Goal: Find contact information: Find contact information

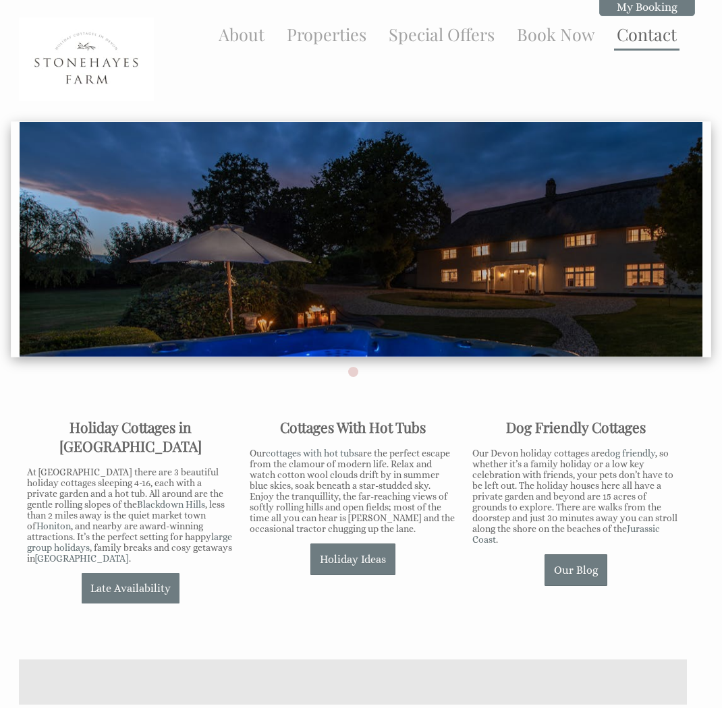
click at [640, 38] on link "Contact" at bounding box center [647, 34] width 60 height 22
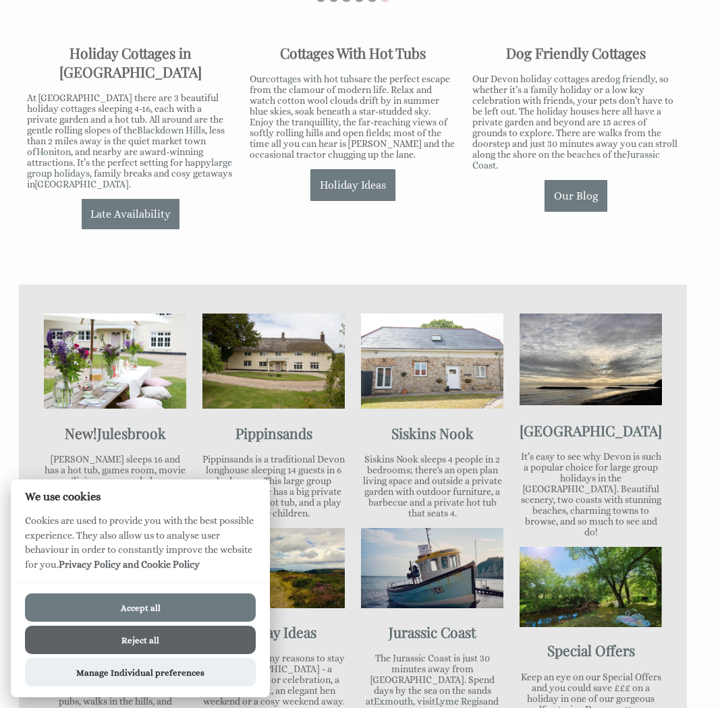
scroll to position [378, 0]
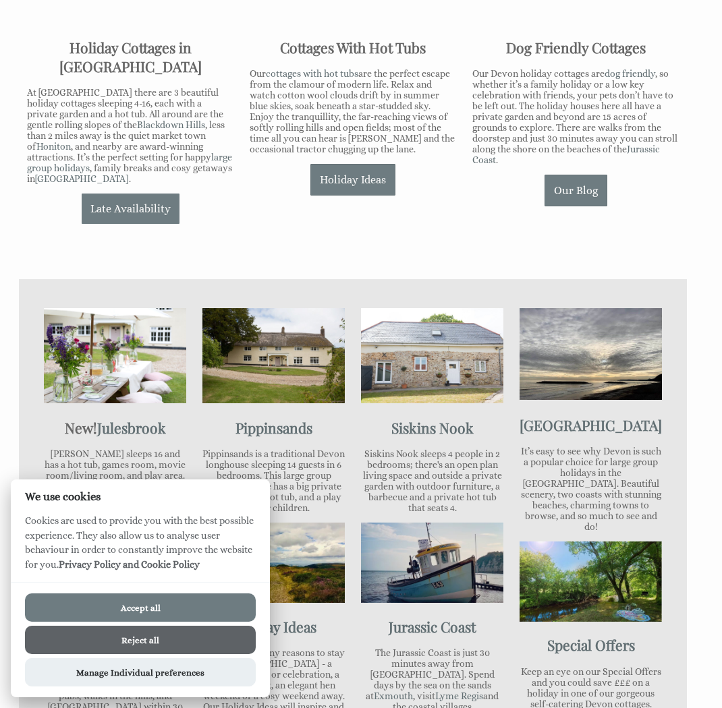
click at [160, 646] on button "Reject all" at bounding box center [140, 640] width 231 height 28
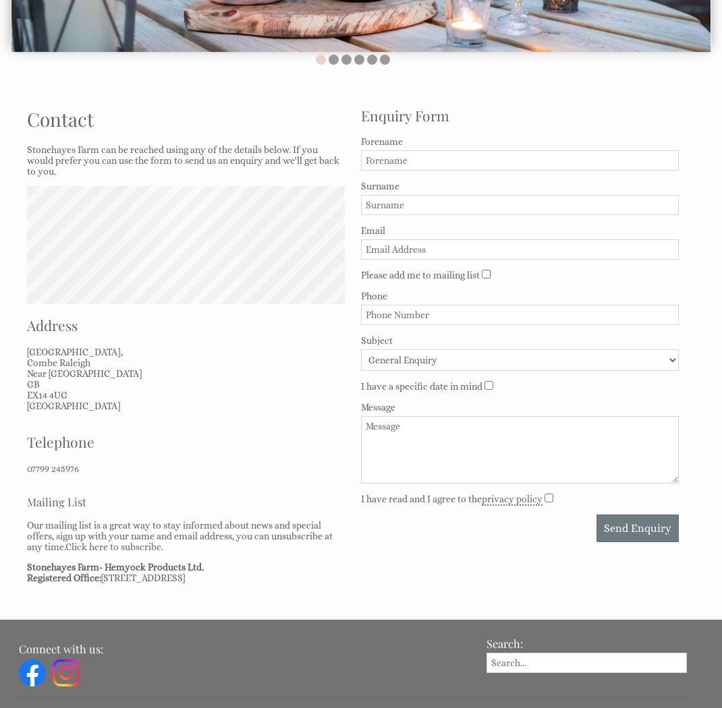
scroll to position [311, 0]
click at [43, 198] on button "Zoom in" at bounding box center [43, 202] width 18 height 18
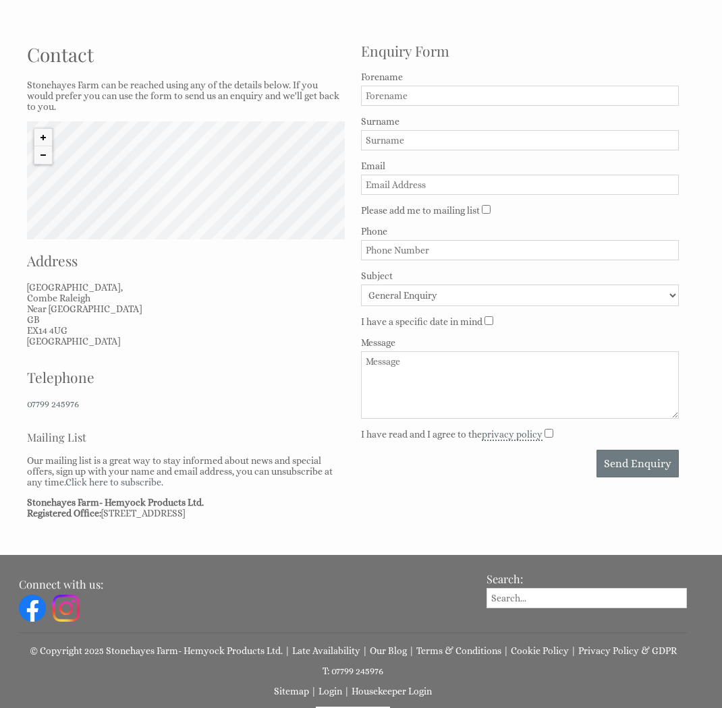
scroll to position [376, 0]
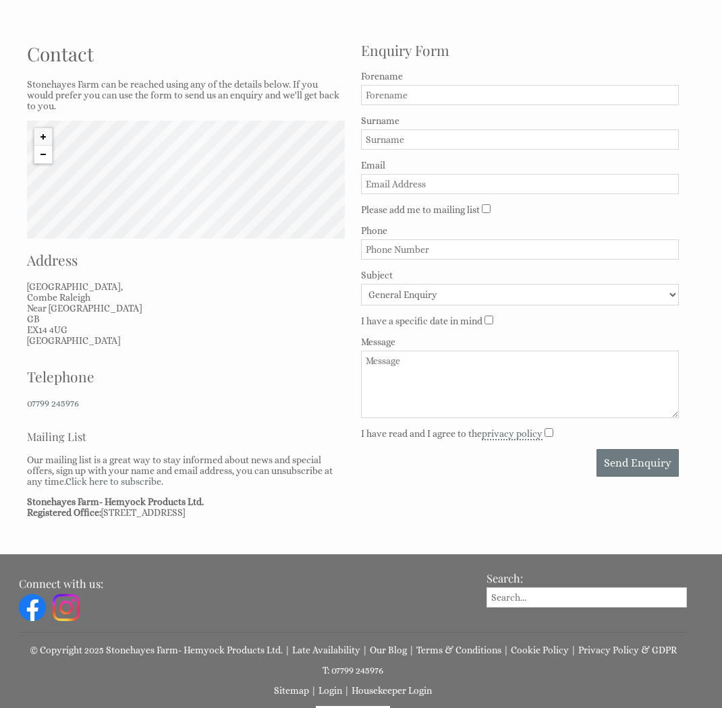
click at [42, 155] on button "Zoom out" at bounding box center [43, 155] width 18 height 18
click at [42, 154] on button "Zoom out" at bounding box center [43, 155] width 18 height 18
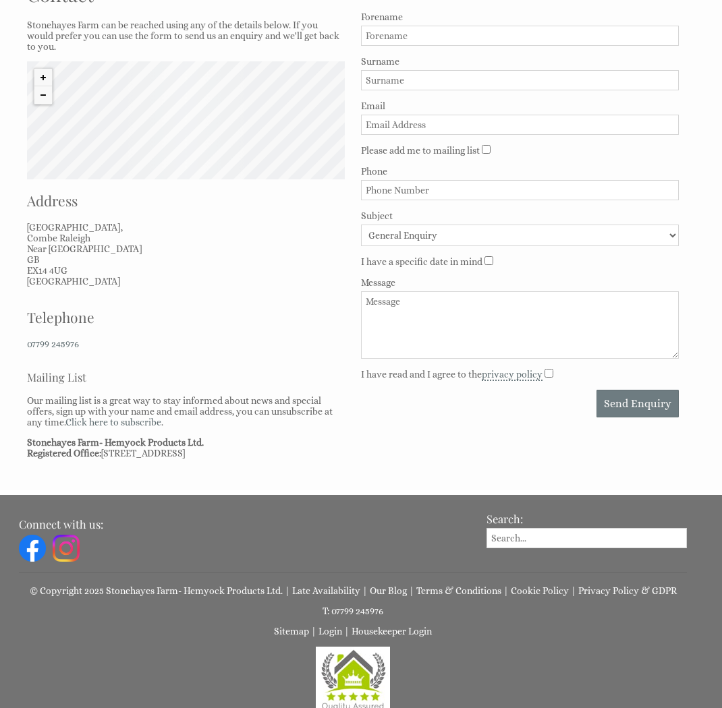
scroll to position [404, 0]
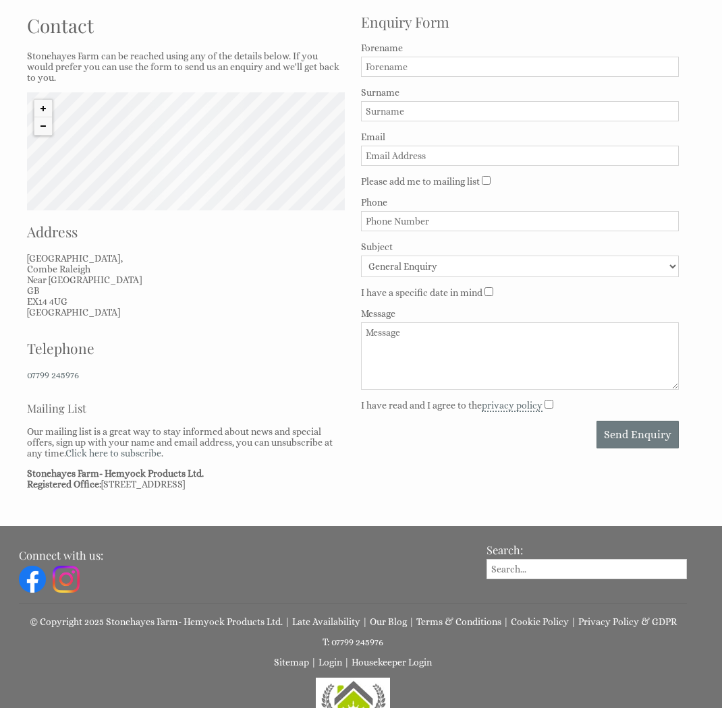
click at [140, 155] on div "© MapTiler © OpenStreetMap contributors" at bounding box center [186, 151] width 318 height 118
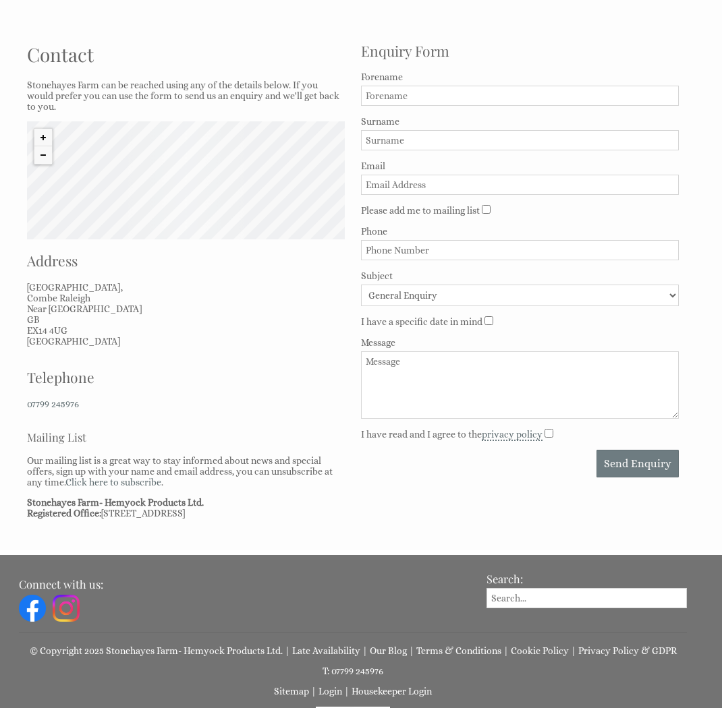
scroll to position [368, 1]
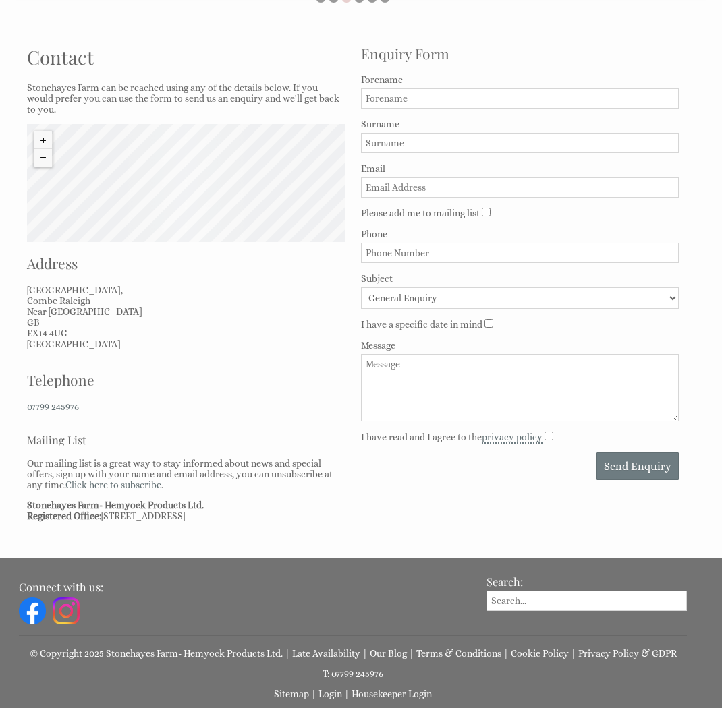
click at [135, 181] on div "© MapTiler © OpenStreetMap contributors" at bounding box center [186, 183] width 318 height 118
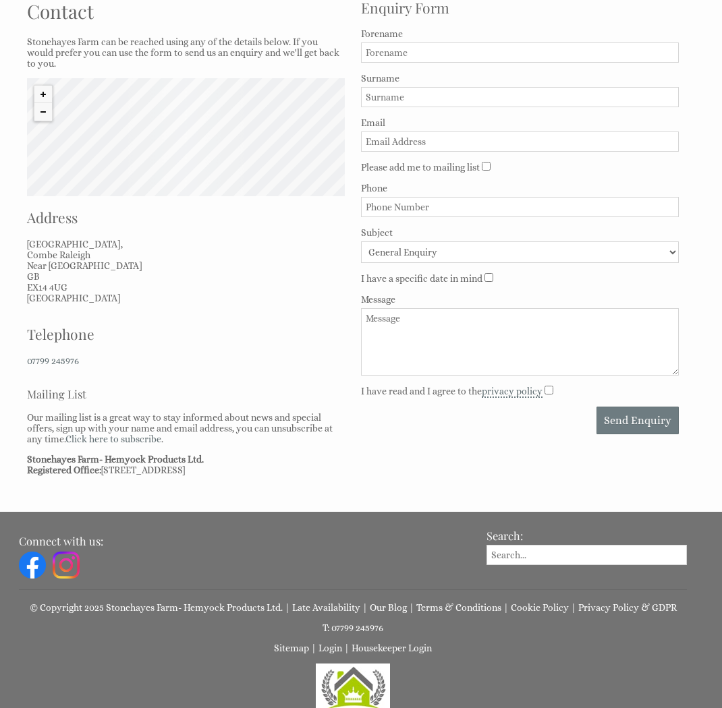
scroll to position [422, 0]
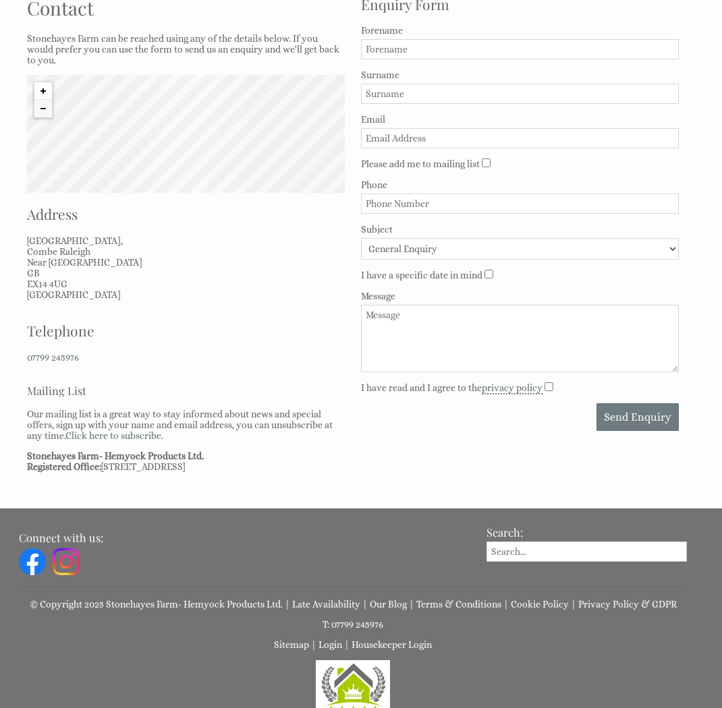
click at [43, 94] on button "Zoom in" at bounding box center [43, 91] width 18 height 18
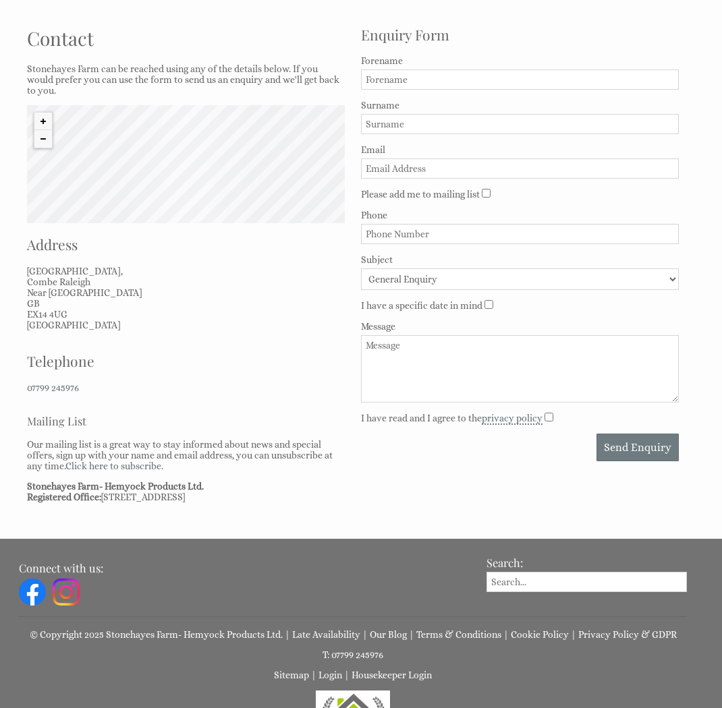
scroll to position [389, 0]
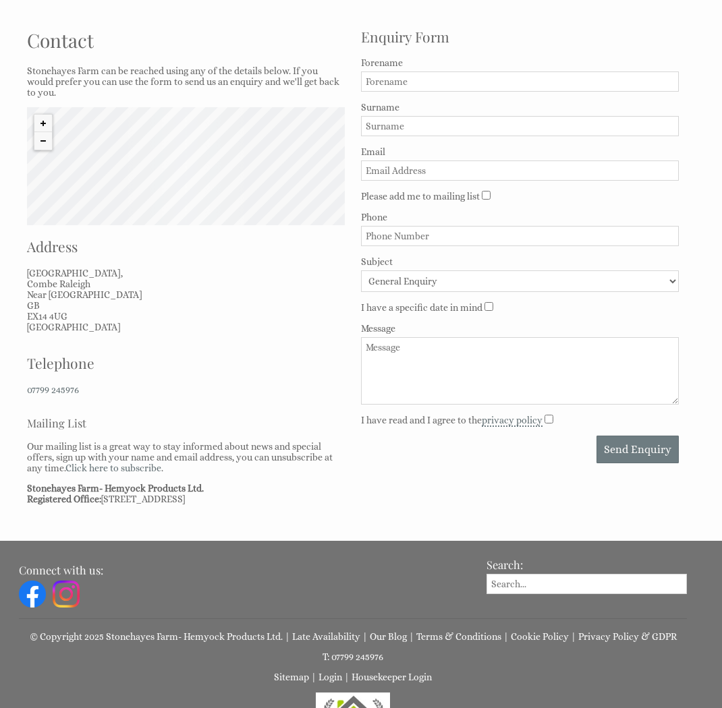
click at [73, 175] on div "© MapTiler © OpenStreetMap contributors" at bounding box center [186, 166] width 318 height 118
click at [71, 178] on div "© MapTiler © OpenStreetMap contributors" at bounding box center [186, 166] width 318 height 118
drag, startPoint x: 75, startPoint y: 178, endPoint x: 93, endPoint y: 167, distance: 21.5
click at [103, 175] on div "© MapTiler © OpenStreetMap contributors" at bounding box center [186, 166] width 318 height 118
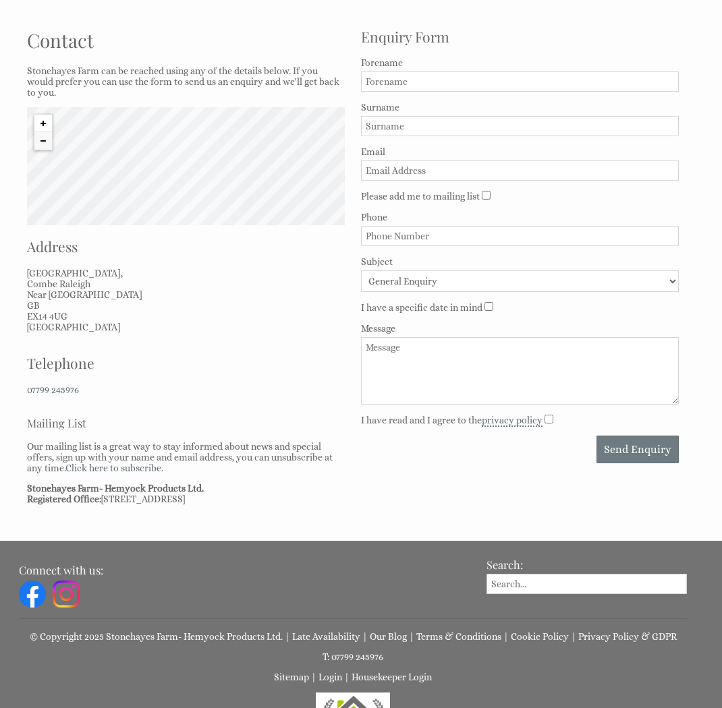
click at [44, 120] on button "Zoom in" at bounding box center [43, 124] width 18 height 18
click at [45, 120] on button "Zoom in" at bounding box center [43, 124] width 18 height 18
drag, startPoint x: 63, startPoint y: 173, endPoint x: 171, endPoint y: 172, distance: 107.9
click at [171, 172] on div "© MapTiler © OpenStreetMap contributors" at bounding box center [186, 166] width 318 height 118
drag, startPoint x: 92, startPoint y: 175, endPoint x: 111, endPoint y: 150, distance: 31.3
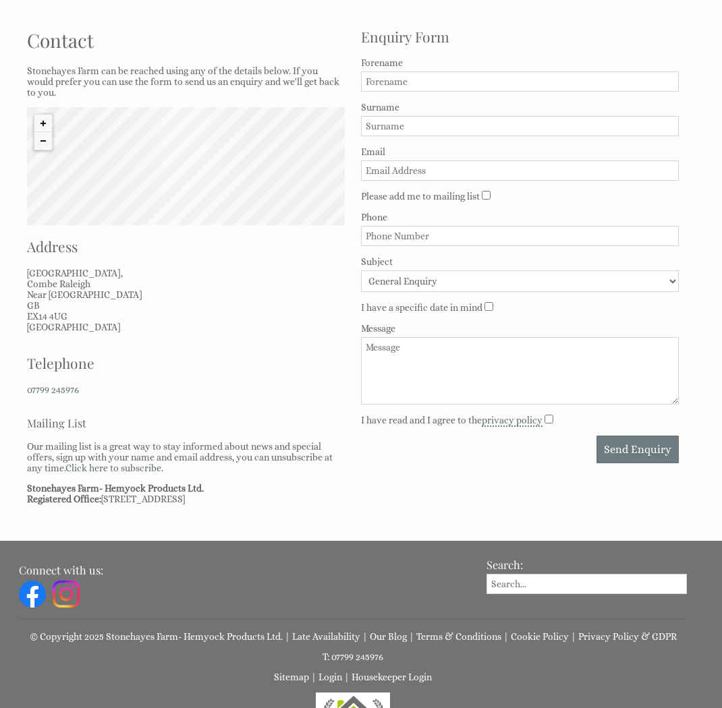
click at [217, 179] on div "© MapTiler © OpenStreetMap contributors" at bounding box center [186, 166] width 318 height 118
click at [38, 140] on button "Zoom out" at bounding box center [43, 141] width 18 height 18
click at [39, 140] on button "Zoom out" at bounding box center [43, 141] width 18 height 18
drag, startPoint x: 61, startPoint y: 170, endPoint x: 113, endPoint y: 173, distance: 51.3
click at [125, 171] on div "© MapTiler © OpenStreetMap contributors" at bounding box center [186, 166] width 318 height 118
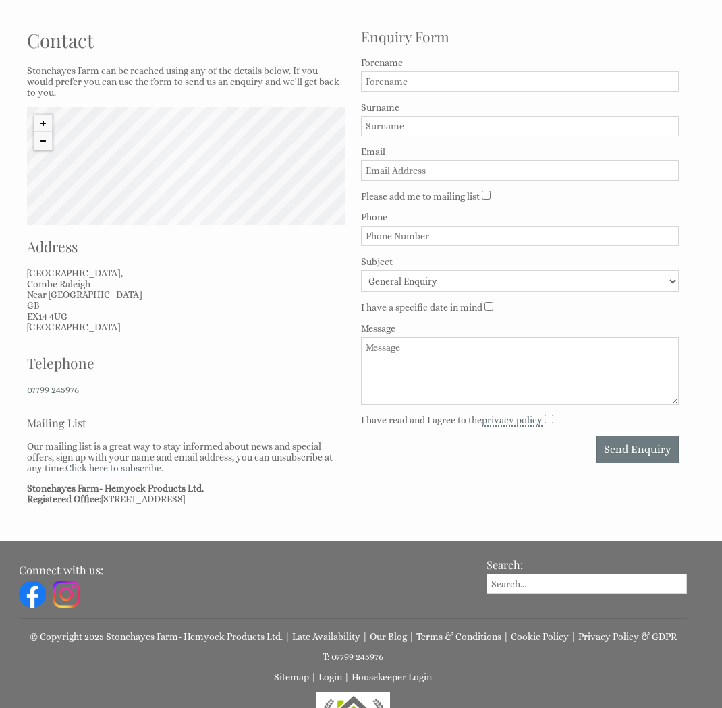
drag, startPoint x: 80, startPoint y: 176, endPoint x: 132, endPoint y: 180, distance: 52.8
click at [134, 180] on div "© MapTiler © OpenStreetMap contributors" at bounding box center [186, 166] width 318 height 118
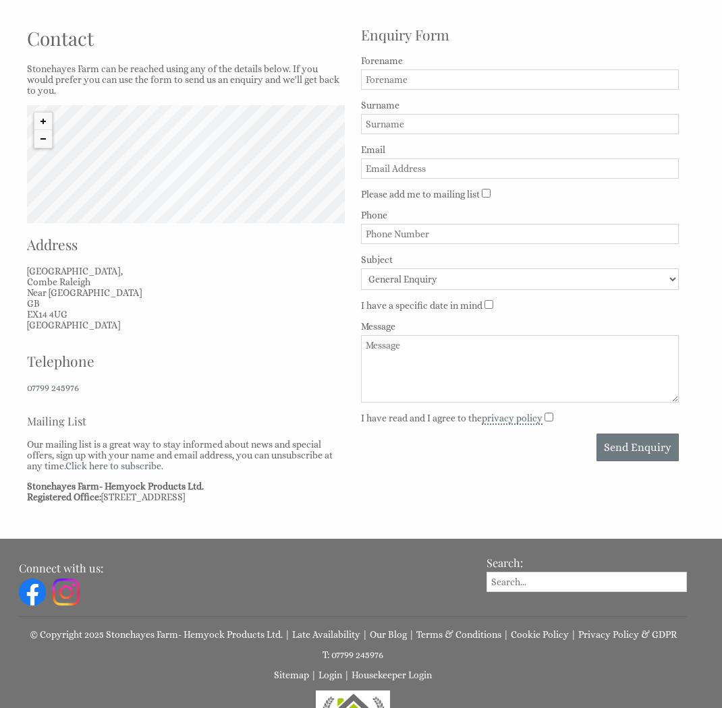
drag, startPoint x: 103, startPoint y: 181, endPoint x: 138, endPoint y: 186, distance: 36.2
click at [167, 186] on div "© MapTiler © OpenStreetMap contributors" at bounding box center [186, 164] width 318 height 118
click at [107, 186] on div "© MapTiler © OpenStreetMap contributors" at bounding box center [186, 164] width 318 height 118
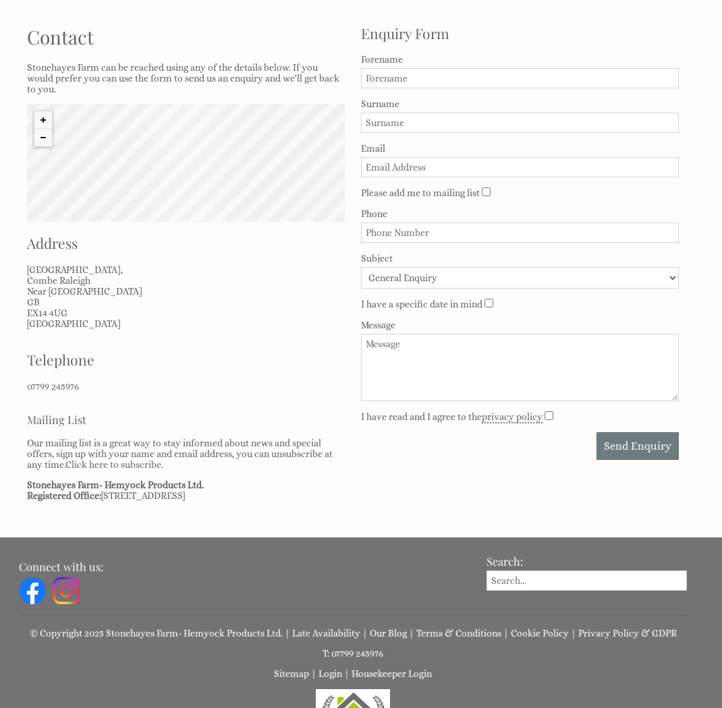
drag, startPoint x: 107, startPoint y: 186, endPoint x: 144, endPoint y: 187, distance: 37.1
click at [148, 188] on div "© MapTiler © OpenStreetMap contributors" at bounding box center [186, 163] width 318 height 118
click at [98, 183] on div "© MapTiler © OpenStreetMap contributors" at bounding box center [186, 163] width 318 height 118
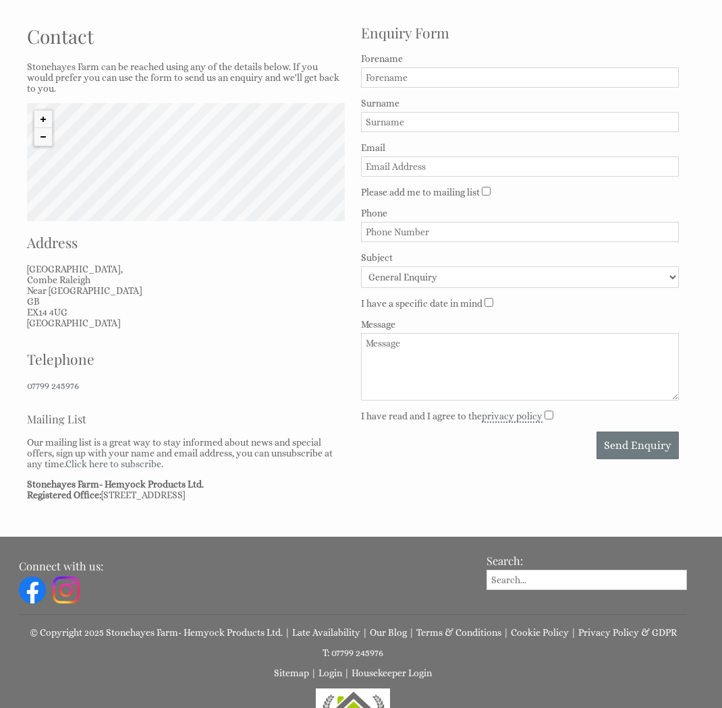
drag, startPoint x: 99, startPoint y: 183, endPoint x: 50, endPoint y: 154, distance: 57.5
click at [114, 186] on div "© MapTiler © OpenStreetMap contributors" at bounding box center [186, 162] width 318 height 118
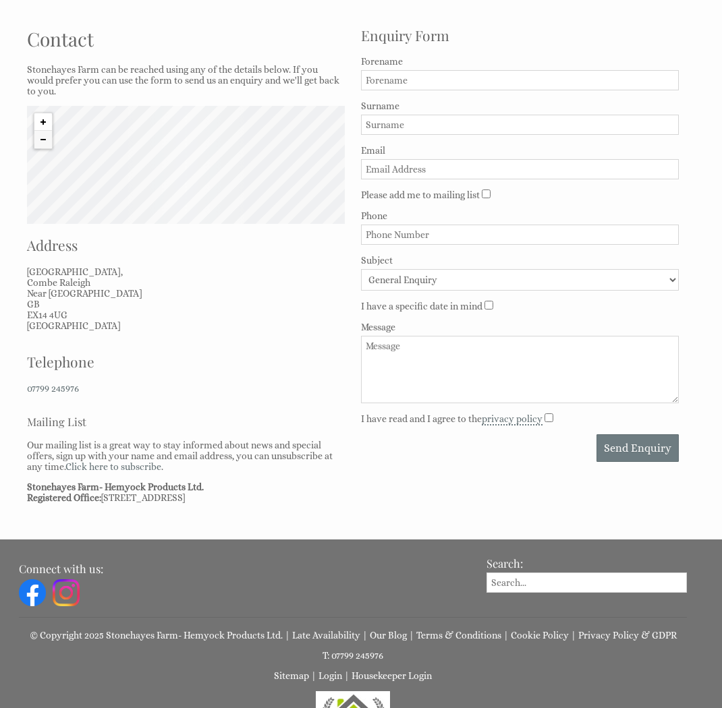
click at [40, 124] on button "Zoom in" at bounding box center [43, 122] width 18 height 18
click at [37, 171] on div "© MapTiler © OpenStreetMap contributors" at bounding box center [186, 165] width 318 height 118
drag, startPoint x: 37, startPoint y: 171, endPoint x: 95, endPoint y: 176, distance: 58.3
click at [96, 177] on div "© MapTiler © OpenStreetMap contributors" at bounding box center [186, 165] width 318 height 118
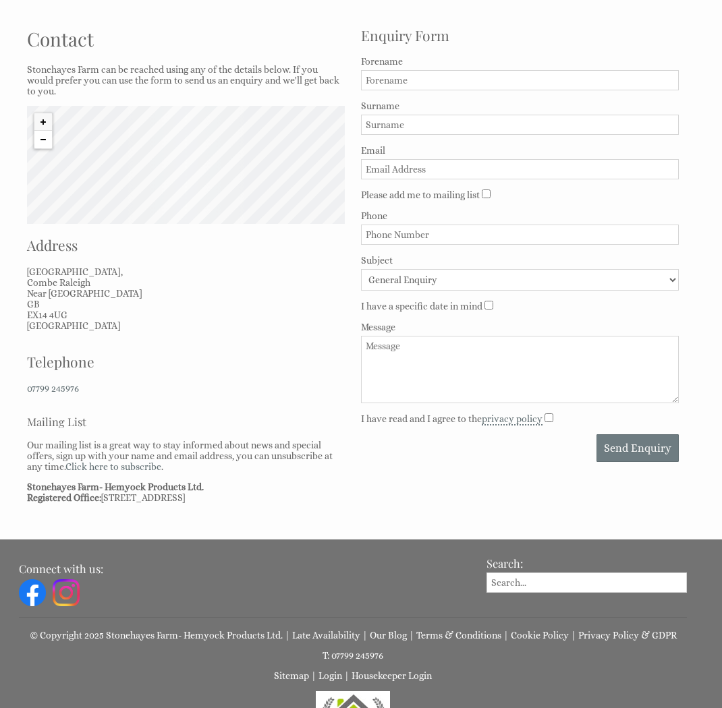
click at [46, 142] on button "Zoom out" at bounding box center [43, 140] width 18 height 18
click at [47, 142] on button "Zoom out" at bounding box center [43, 140] width 18 height 18
click at [119, 166] on div "© MapTiler © OpenStreetMap contributors" at bounding box center [186, 165] width 318 height 118
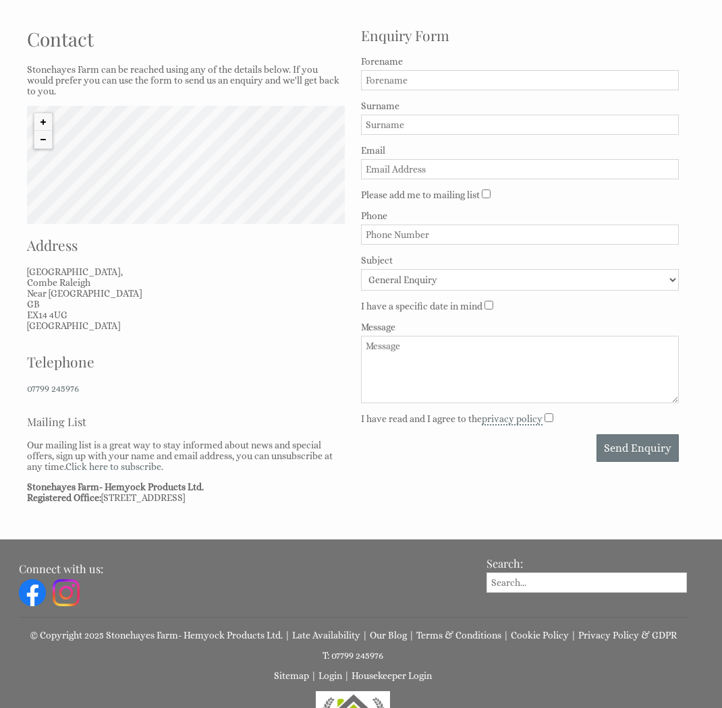
click at [120, 167] on div "© MapTiler © OpenStreetMap contributors" at bounding box center [186, 165] width 318 height 118
click at [120, 168] on div "© MapTiler © OpenStreetMap contributors" at bounding box center [186, 165] width 318 height 118
click at [120, 168] on div "© MapTiler © OpenStreetMap contributors" at bounding box center [186, 166] width 318 height 118
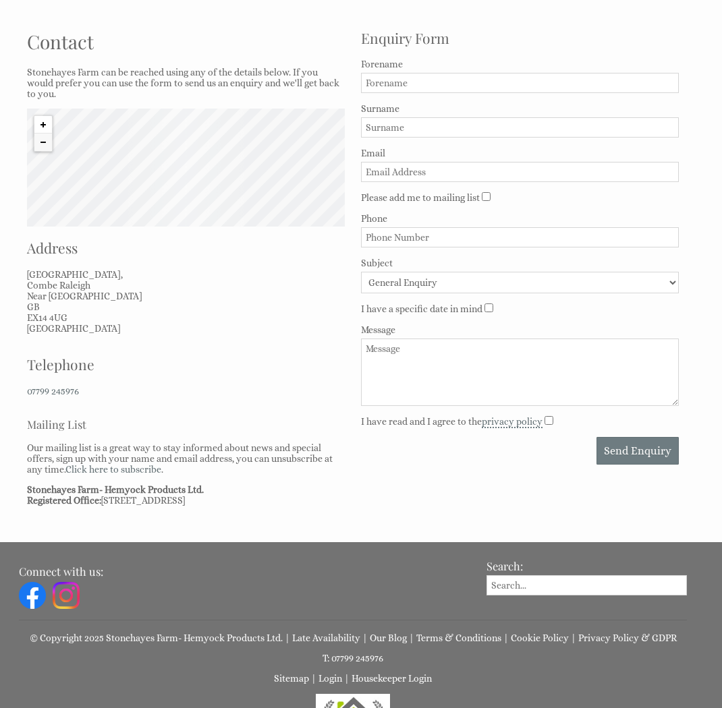
scroll to position [391, 0]
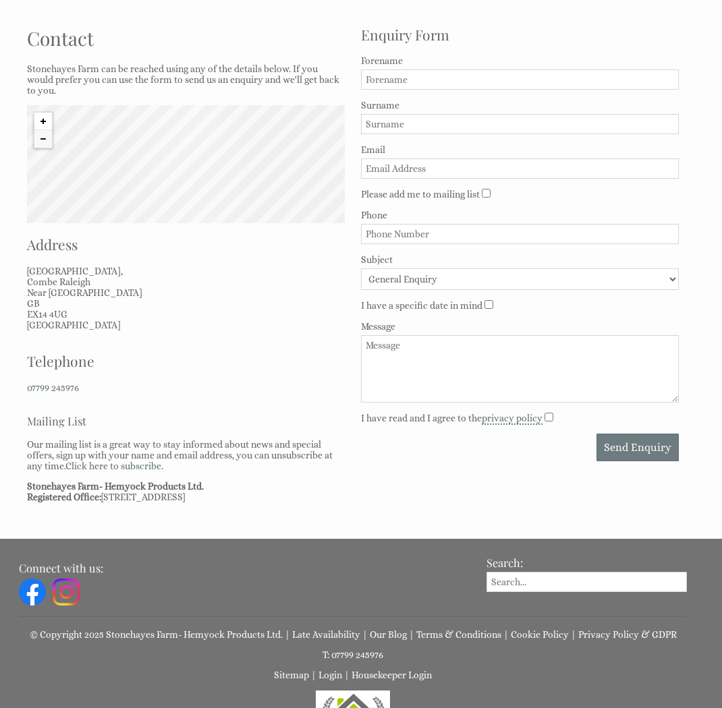
click at [49, 128] on button "Zoom in" at bounding box center [43, 122] width 18 height 18
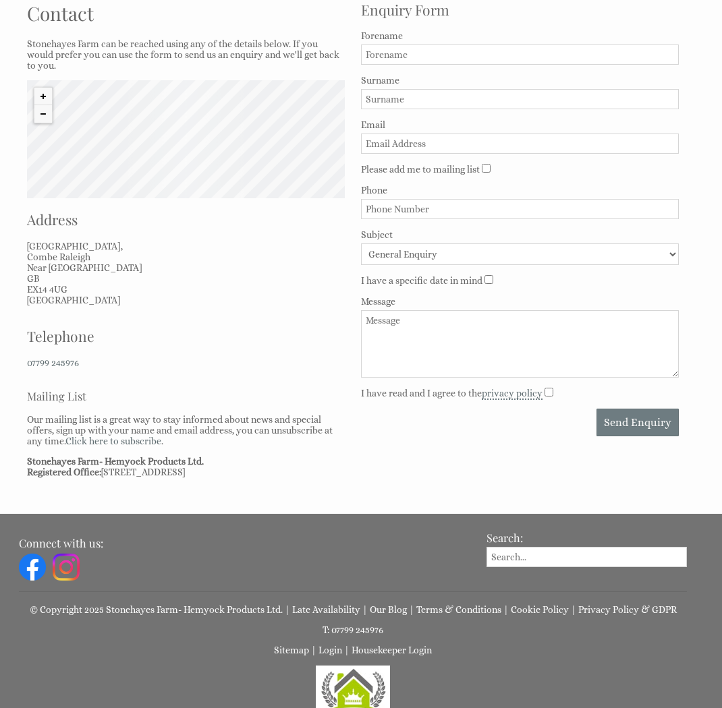
scroll to position [414, 0]
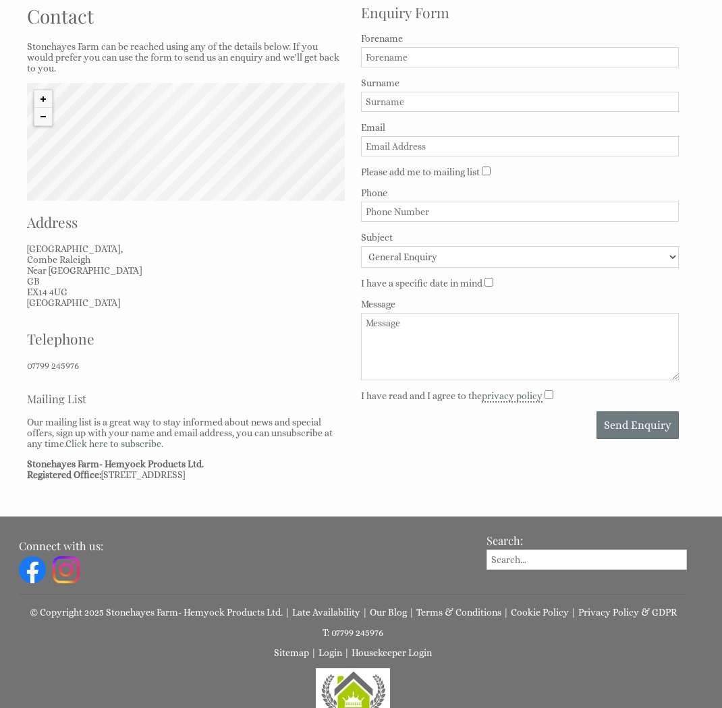
click at [80, 146] on div "© MapTiler © OpenStreetMap contributors" at bounding box center [186, 142] width 318 height 118
click at [326, 185] on div "© MapTiler © OpenStreetMap contributors" at bounding box center [186, 142] width 318 height 118
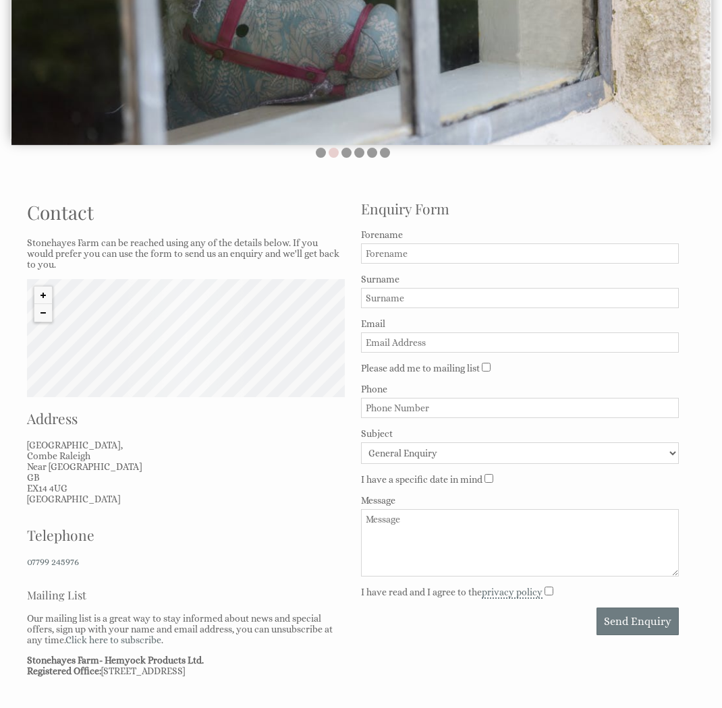
scroll to position [219, 0]
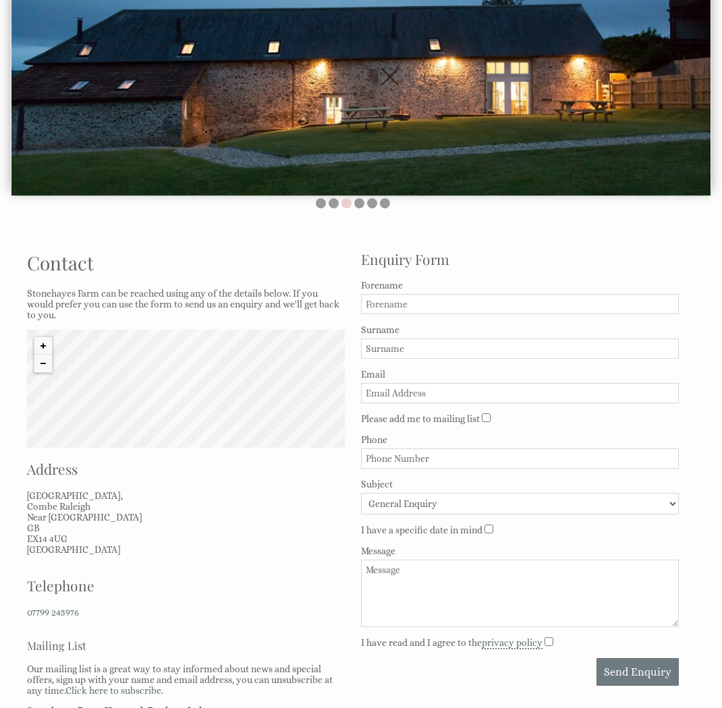
scroll to position [172, 0]
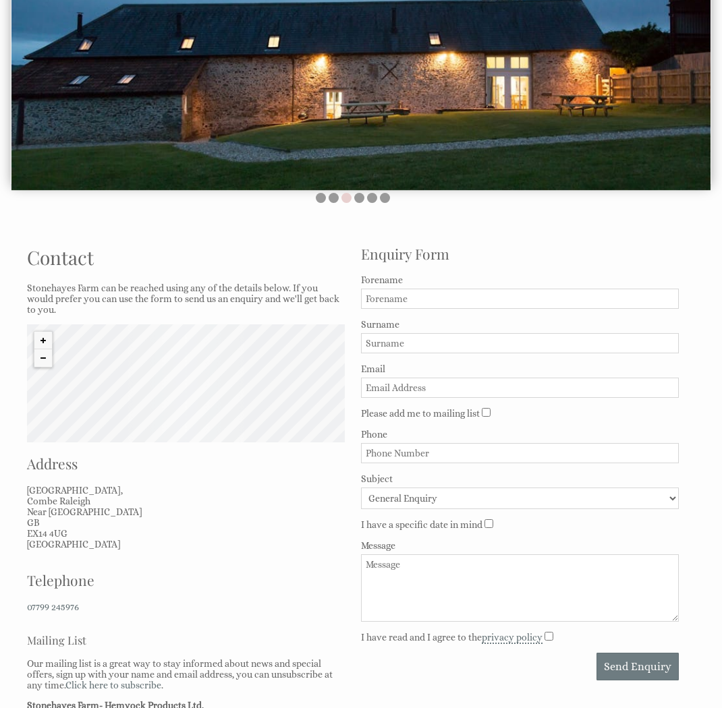
click at [198, 413] on div "© MapTiler © OpenStreetMap contributors" at bounding box center [186, 383] width 318 height 118
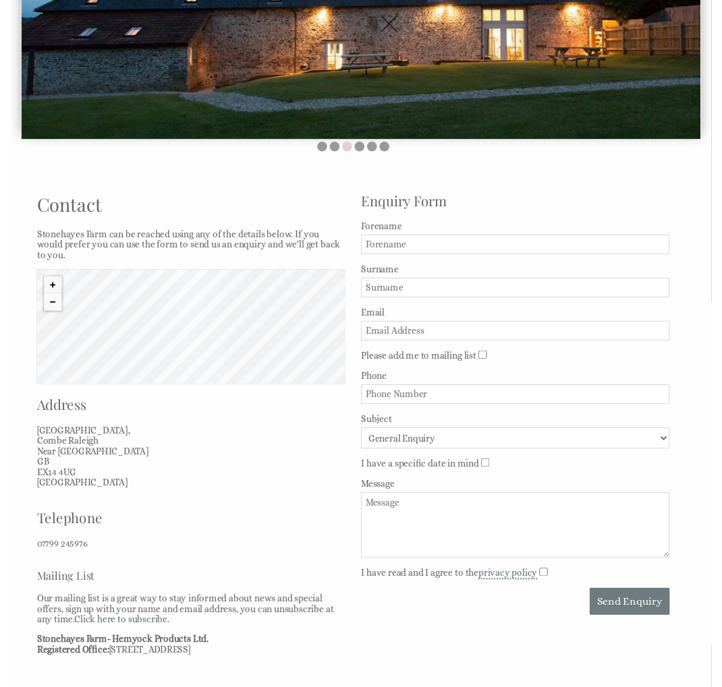
scroll to position [221, 0]
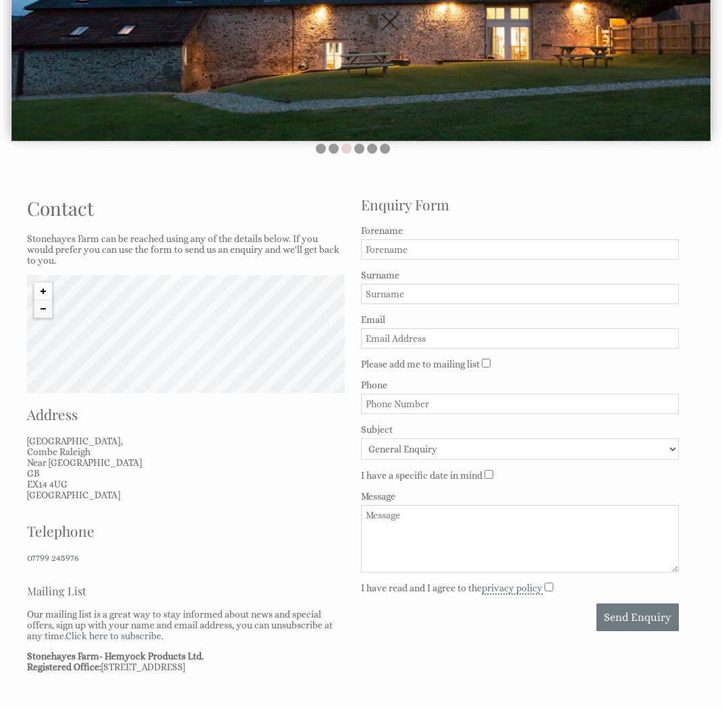
click at [43, 289] on button "Zoom in" at bounding box center [43, 292] width 18 height 18
click at [43, 290] on button "Zoom in" at bounding box center [43, 292] width 18 height 18
click at [43, 291] on button "Zoom in" at bounding box center [43, 292] width 18 height 18
click at [43, 290] on button "Zoom in" at bounding box center [43, 292] width 18 height 18
click at [43, 291] on button "Zoom in" at bounding box center [43, 292] width 18 height 18
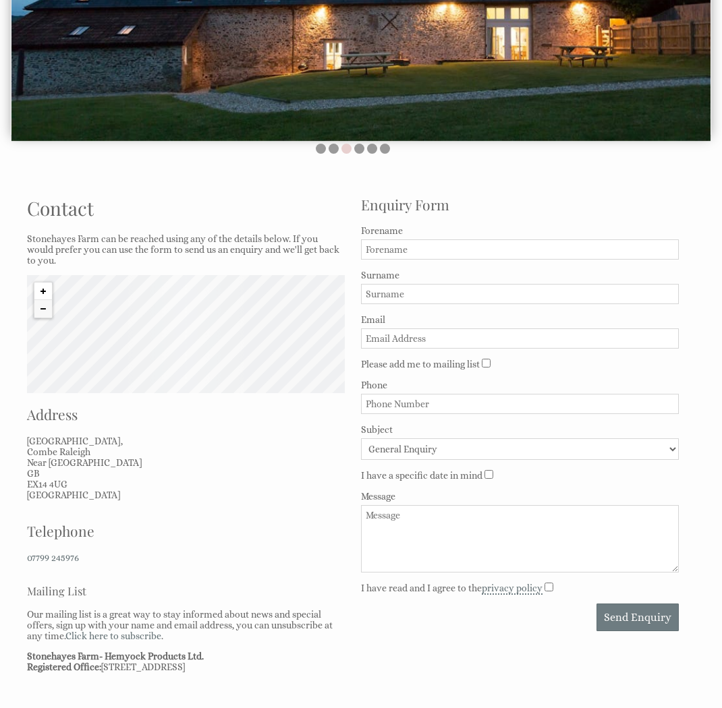
click at [43, 291] on button "Zoom in" at bounding box center [43, 292] width 18 height 18
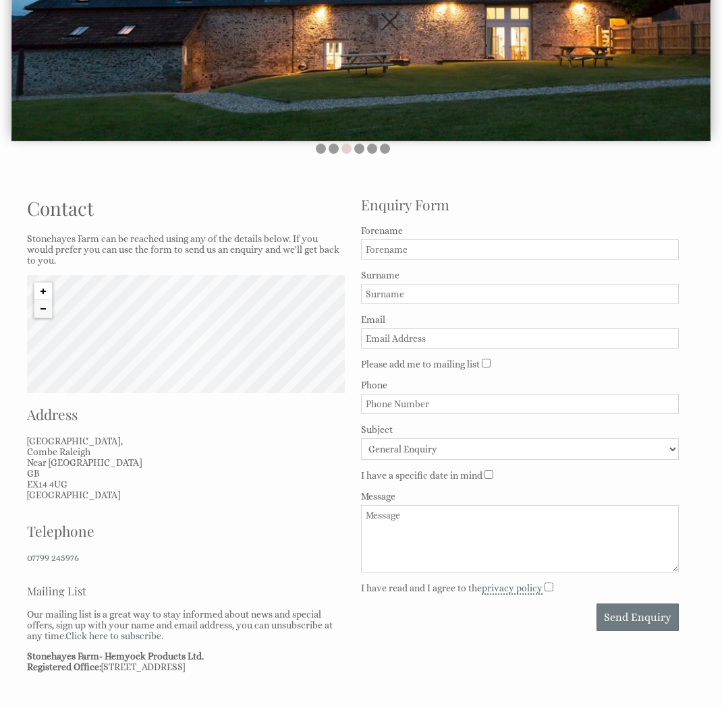
click at [43, 291] on button "Zoom in" at bounding box center [43, 292] width 18 height 18
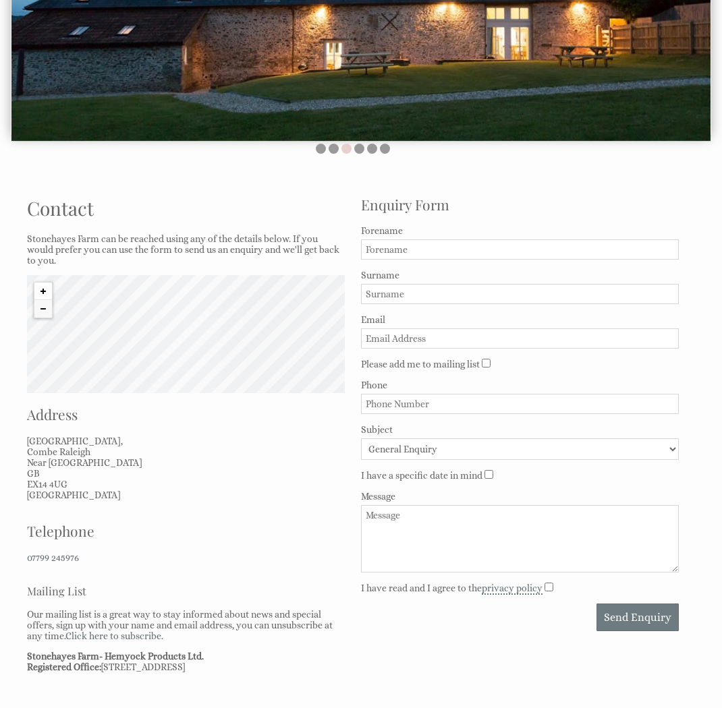
click at [43, 291] on button "Zoom in" at bounding box center [43, 292] width 18 height 18
click at [45, 312] on button "Zoom out" at bounding box center [43, 309] width 18 height 18
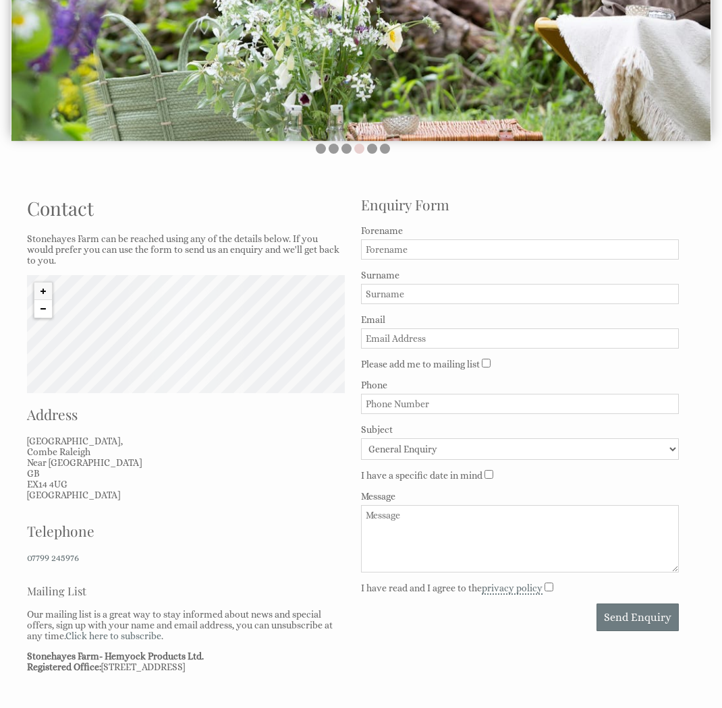
click at [45, 312] on button "Zoom out" at bounding box center [43, 309] width 18 height 18
click at [41, 306] on button "Zoom out" at bounding box center [43, 309] width 18 height 18
click at [41, 307] on button "Zoom out" at bounding box center [43, 309] width 18 height 18
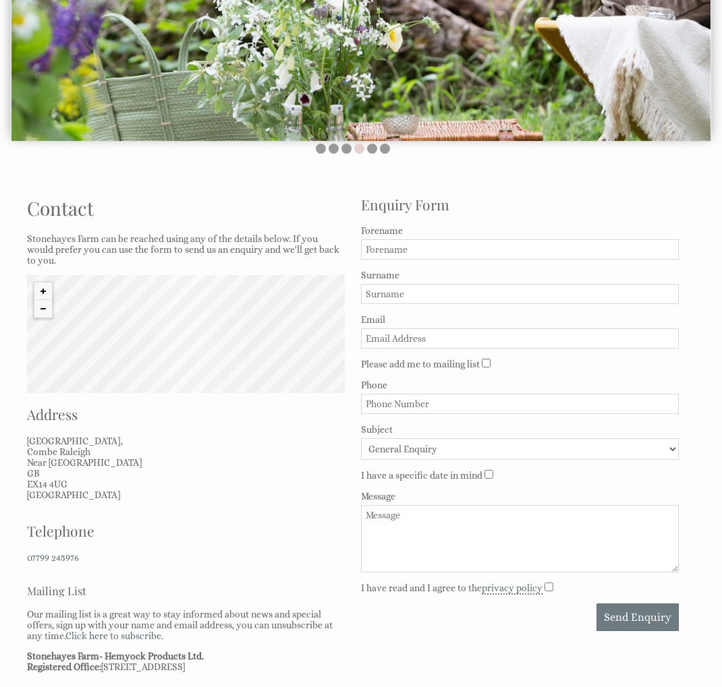
drag, startPoint x: 275, startPoint y: 343, endPoint x: 246, endPoint y: 318, distance: 38.8
click at [276, 308] on div "© MapTiler © OpenStreetMap contributors" at bounding box center [186, 334] width 318 height 118
click at [43, 307] on button "Zoom out" at bounding box center [43, 309] width 18 height 18
click at [43, 308] on button "Zoom out" at bounding box center [43, 309] width 18 height 18
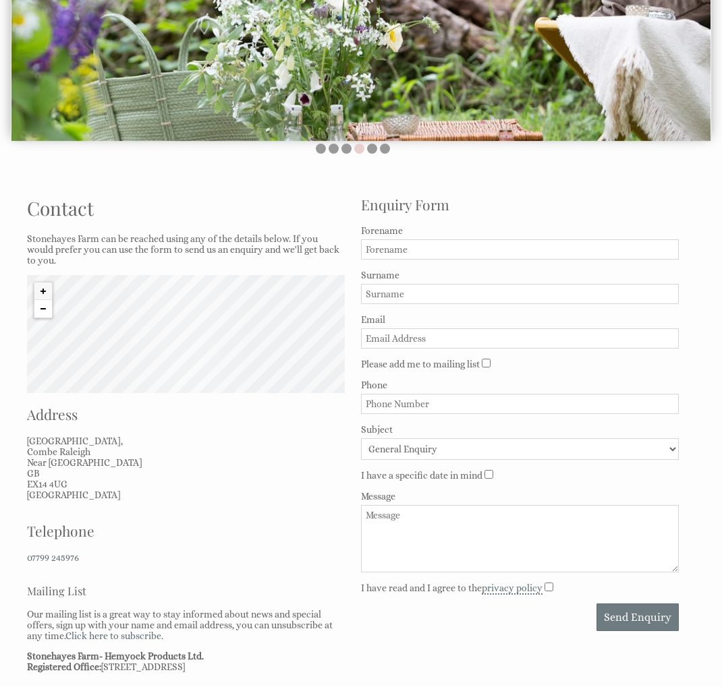
click at [43, 308] on button "Zoom out" at bounding box center [43, 309] width 18 height 18
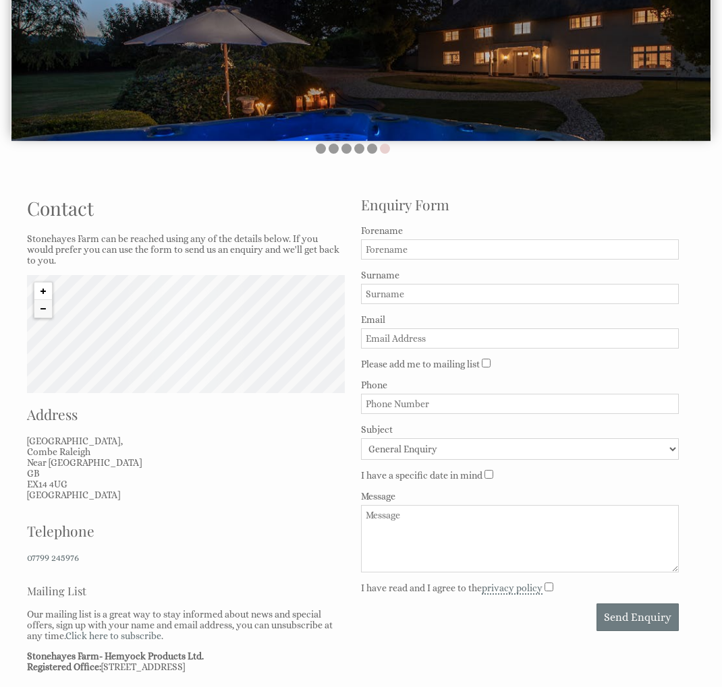
click at [46, 290] on button "Zoom in" at bounding box center [43, 292] width 18 height 18
click at [46, 291] on button "Zoom in" at bounding box center [43, 292] width 18 height 18
click at [45, 291] on button "Zoom in" at bounding box center [43, 292] width 18 height 18
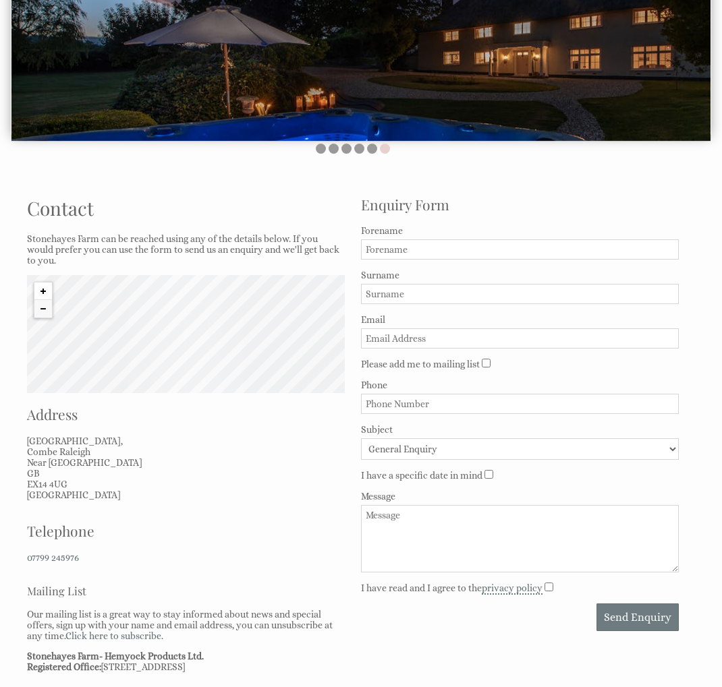
click at [45, 291] on button "Zoom in" at bounding box center [43, 292] width 18 height 18
click at [43, 293] on button "Zoom in" at bounding box center [43, 292] width 18 height 18
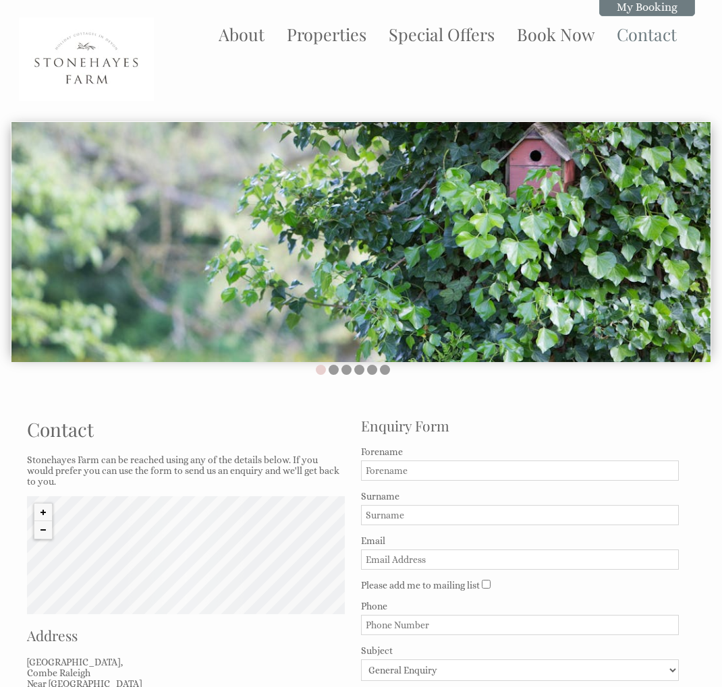
scroll to position [0, 0]
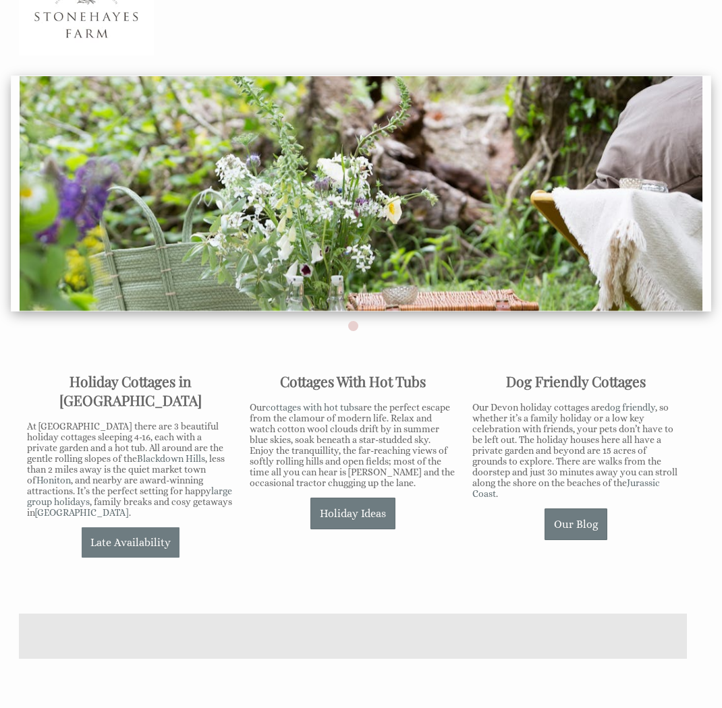
scroll to position [40, 0]
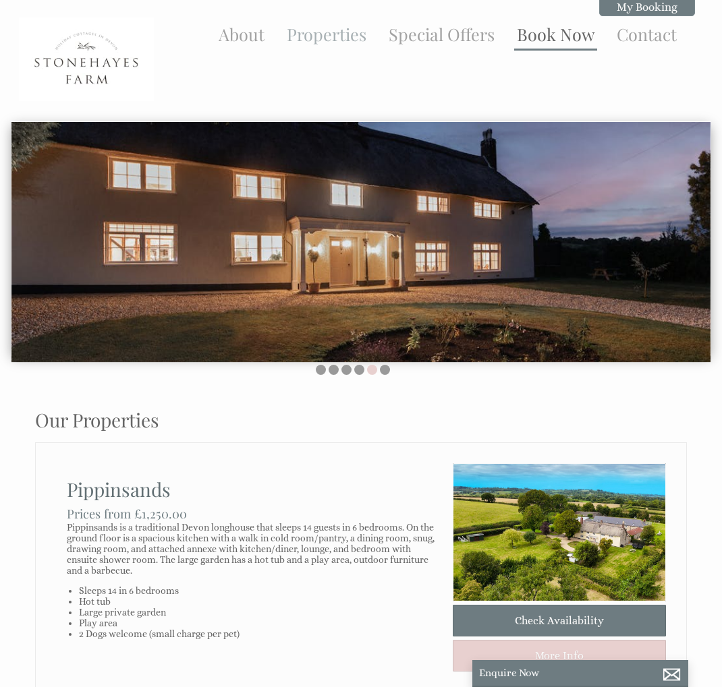
click at [563, 43] on link "Book Now" at bounding box center [556, 34] width 78 height 22
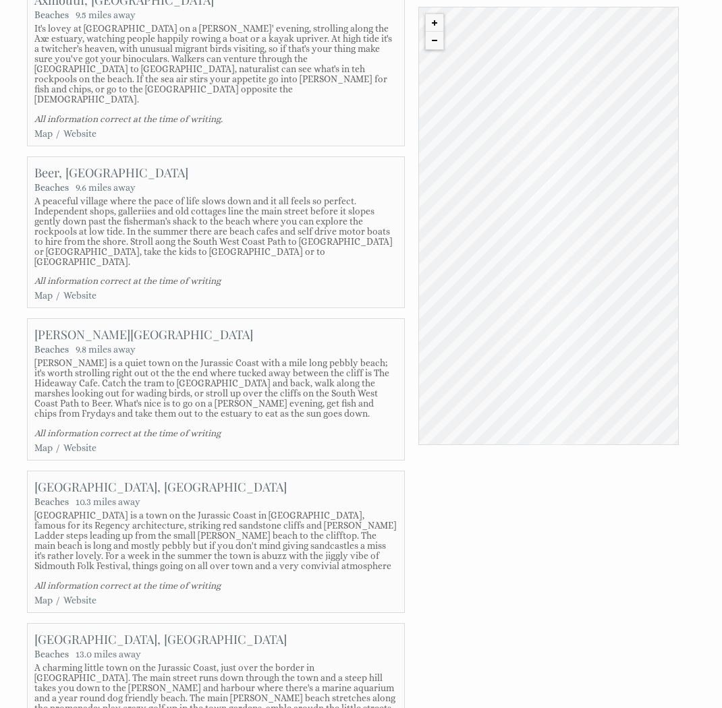
scroll to position [21531, 0]
